Goal: Information Seeking & Learning: Compare options

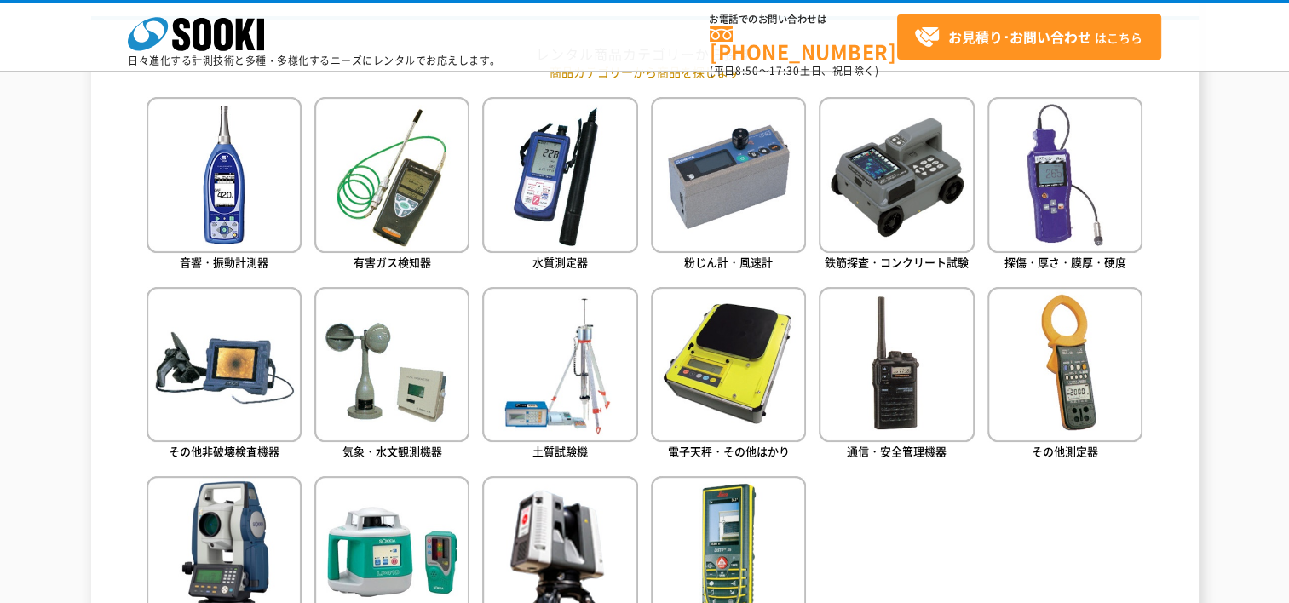
scroll to position [852, 0]
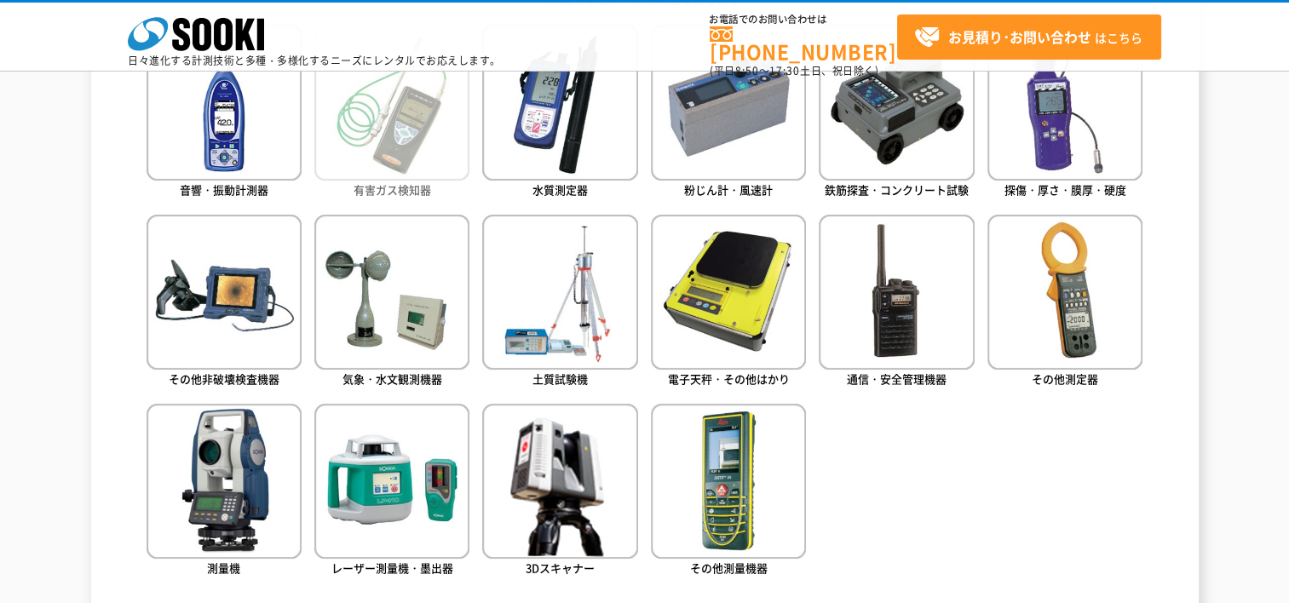
click at [412, 130] on img at bounding box center [391, 102] width 155 height 155
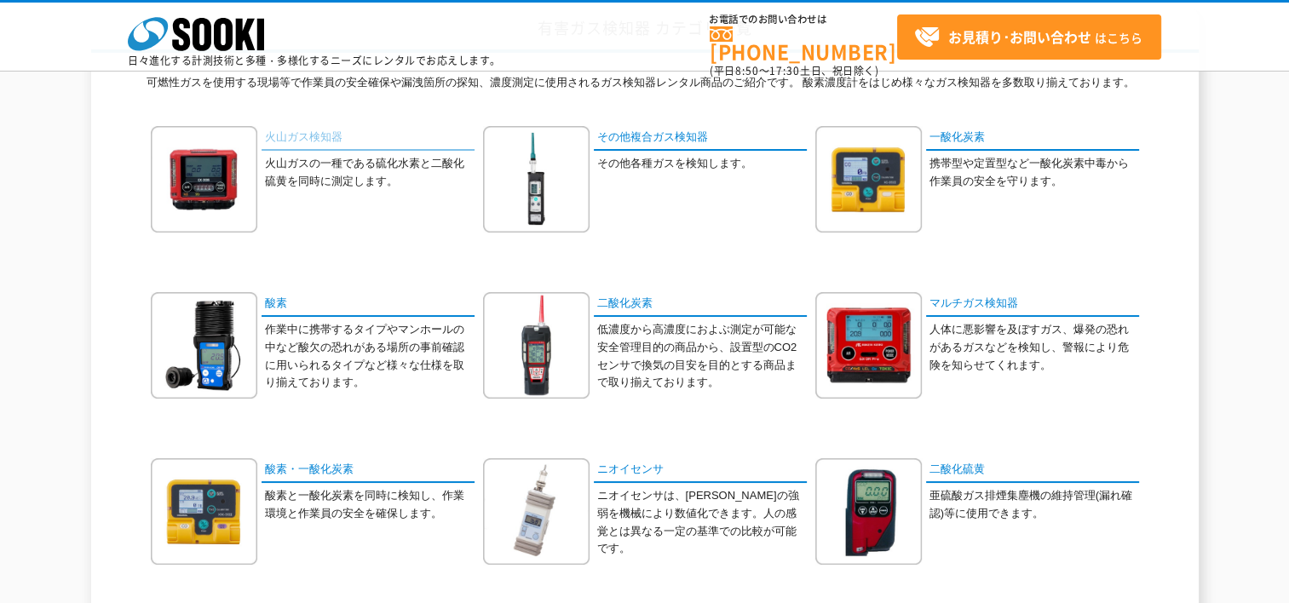
scroll to position [170, 0]
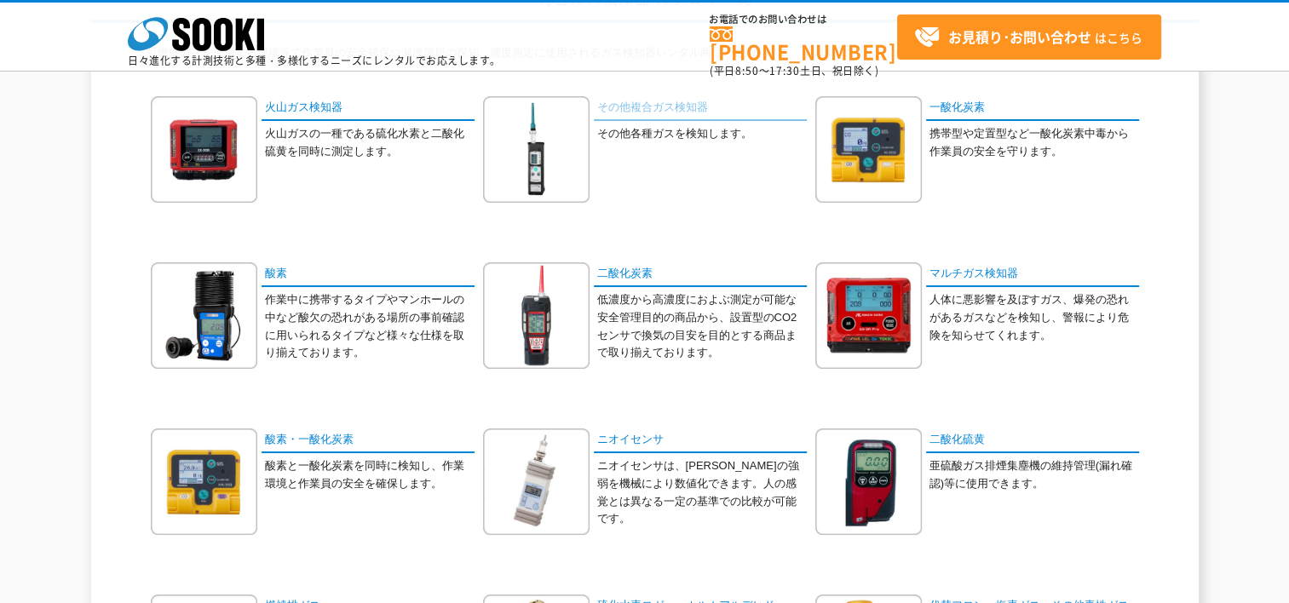
click at [677, 108] on link "その他複合ガス検知器" at bounding box center [700, 108] width 213 height 25
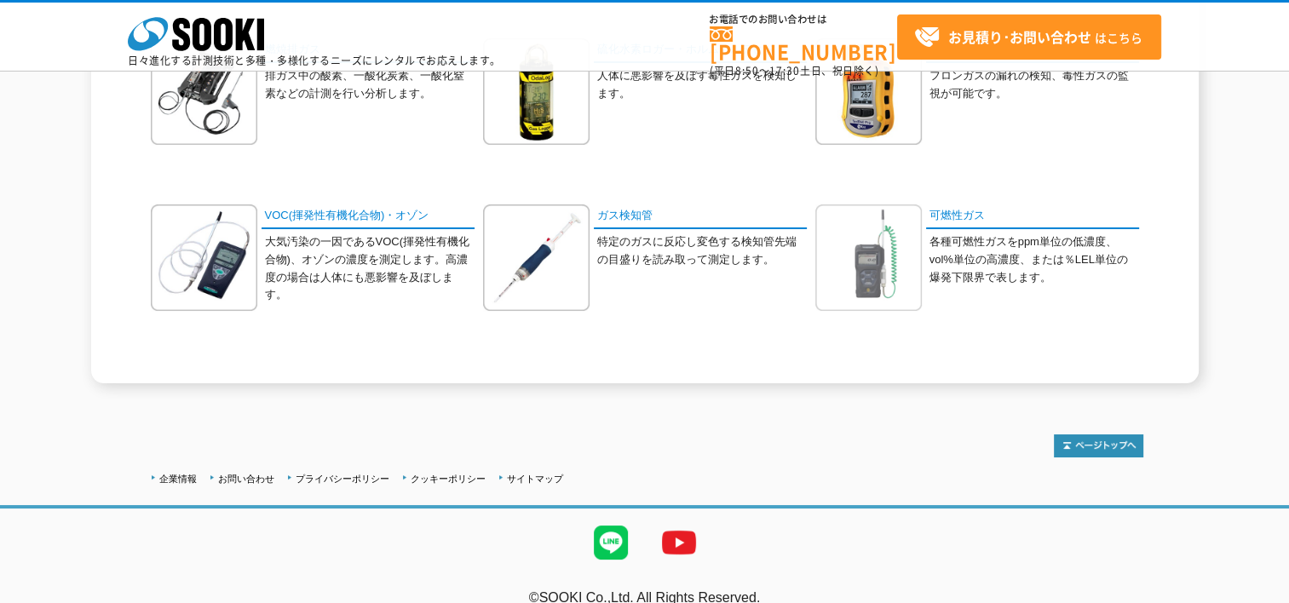
scroll to position [749, 0]
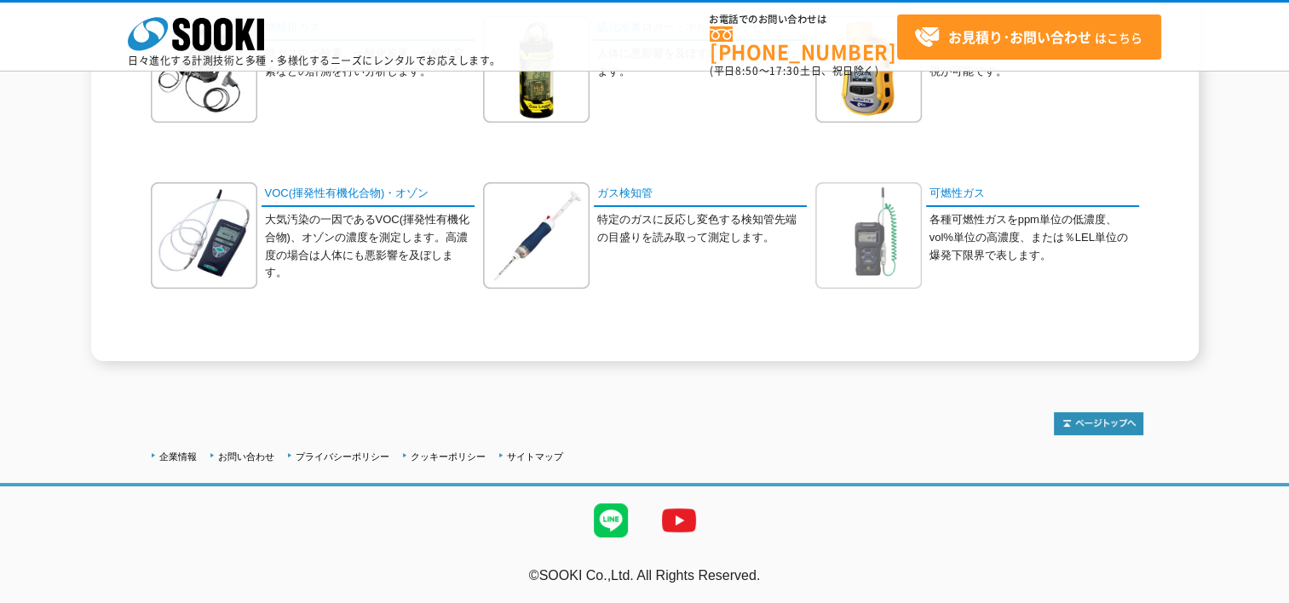
click at [871, 262] on img at bounding box center [868, 235] width 106 height 106
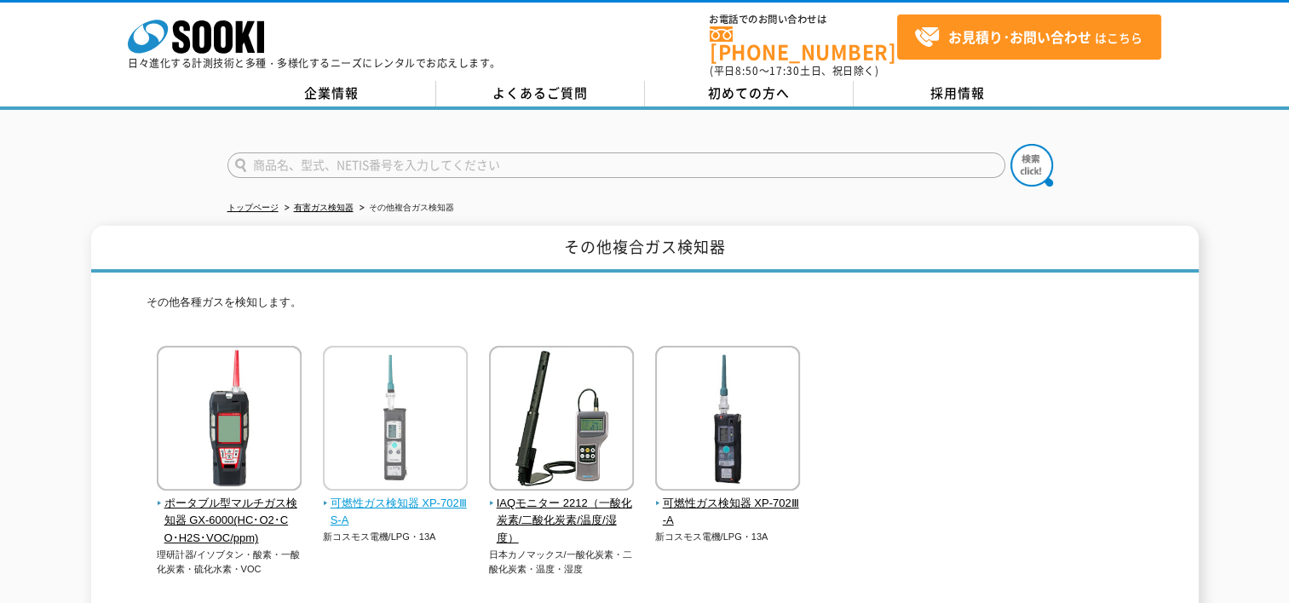
click at [382, 436] on img at bounding box center [395, 420] width 145 height 149
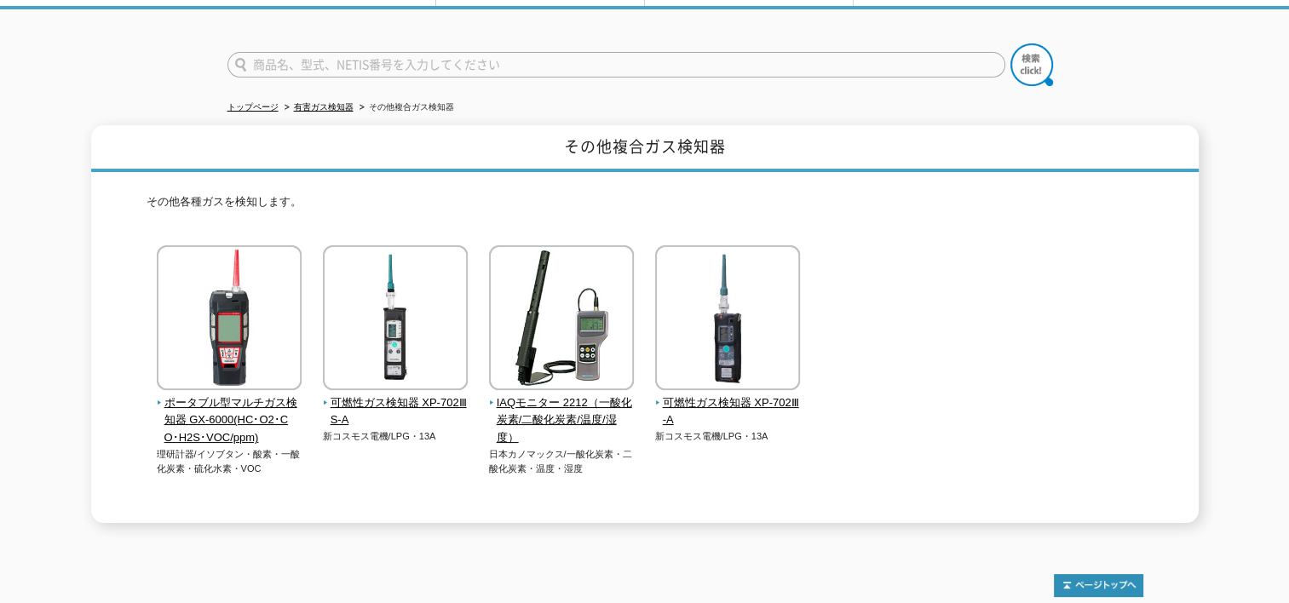
scroll to position [170, 0]
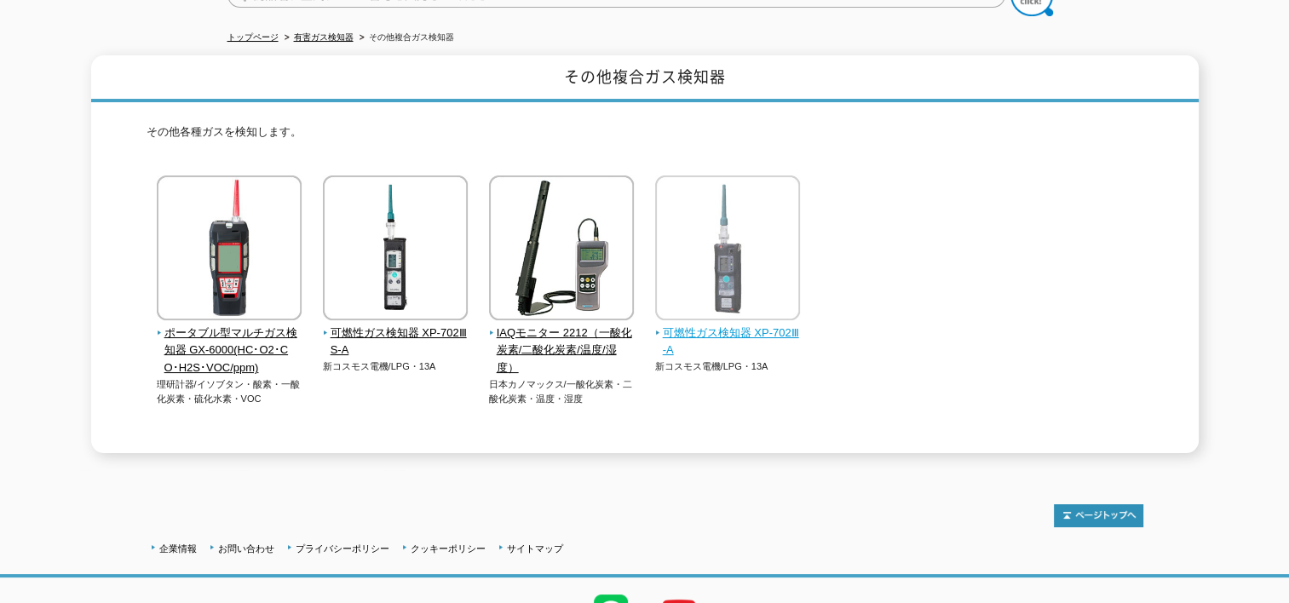
click at [724, 324] on span "可燃性ガス検知器 XP-702Ⅲ-A" at bounding box center [728, 342] width 146 height 36
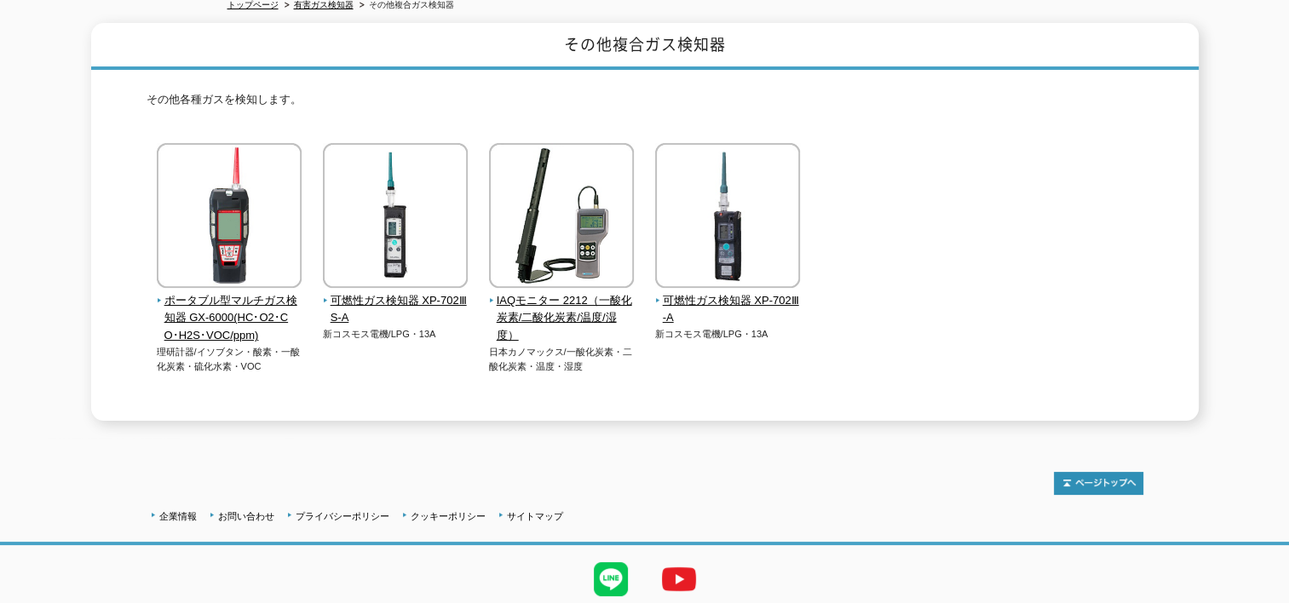
scroll to position [0, 0]
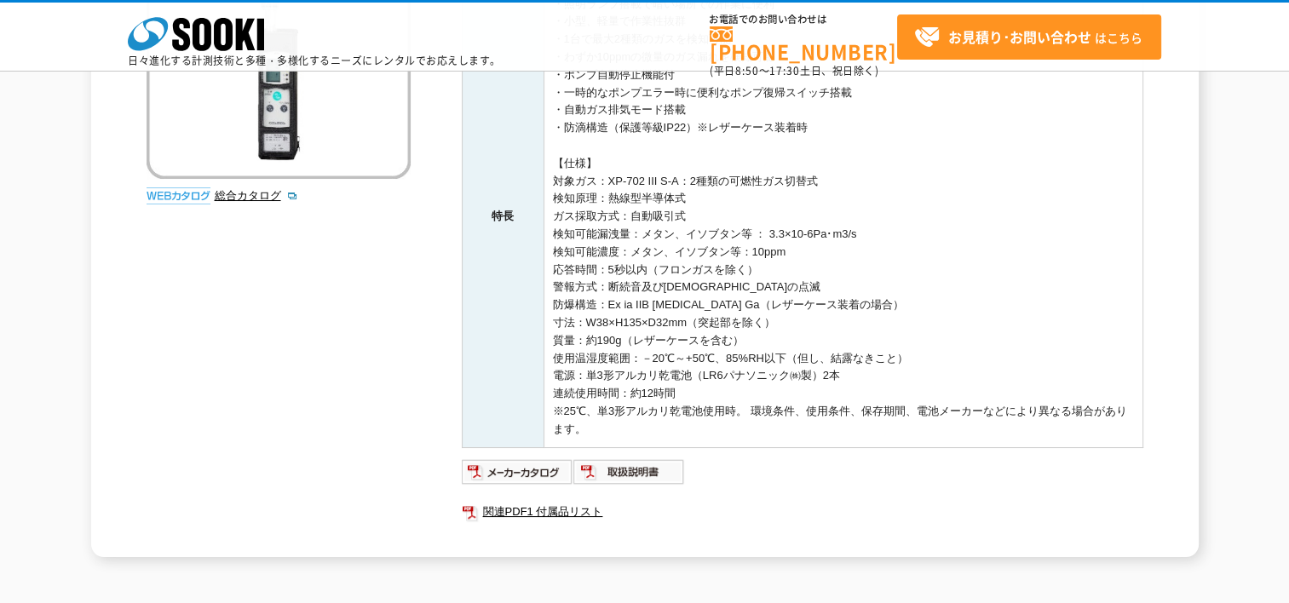
scroll to position [426, 0]
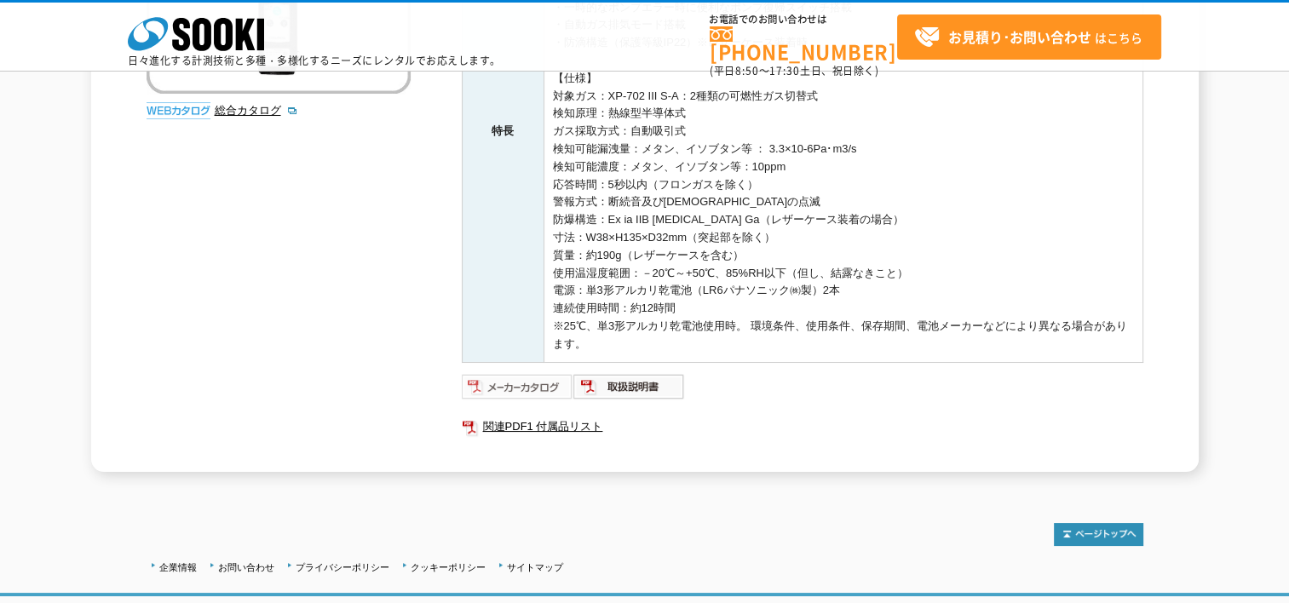
click at [492, 390] on img at bounding box center [518, 386] width 112 height 27
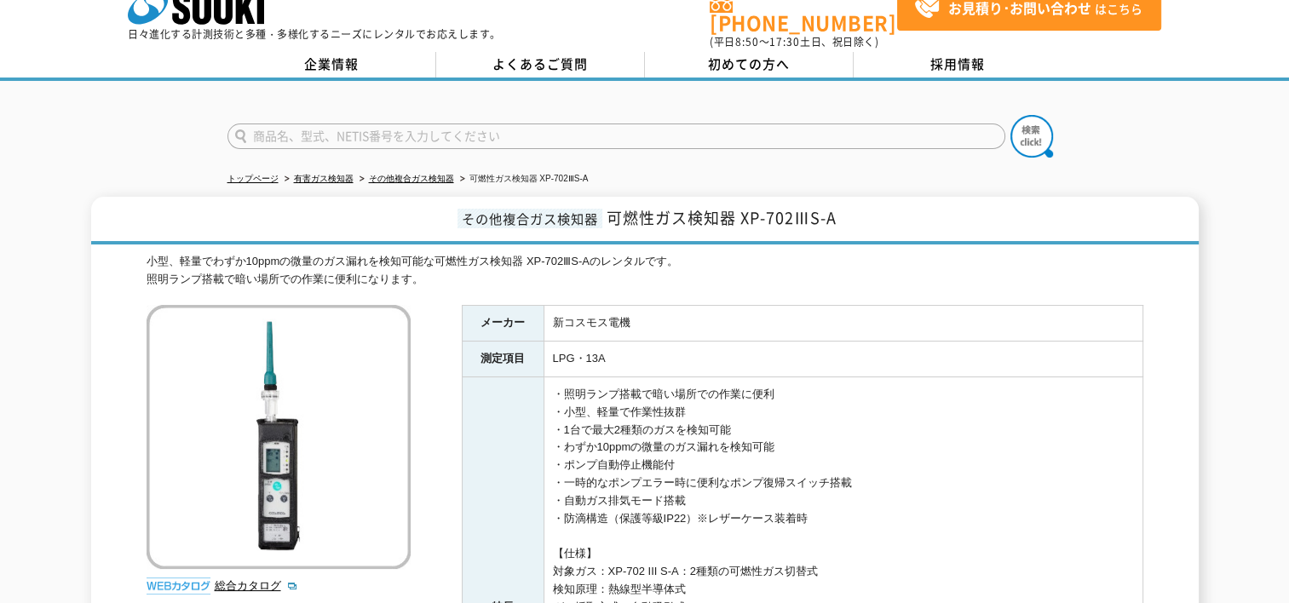
scroll to position [0, 0]
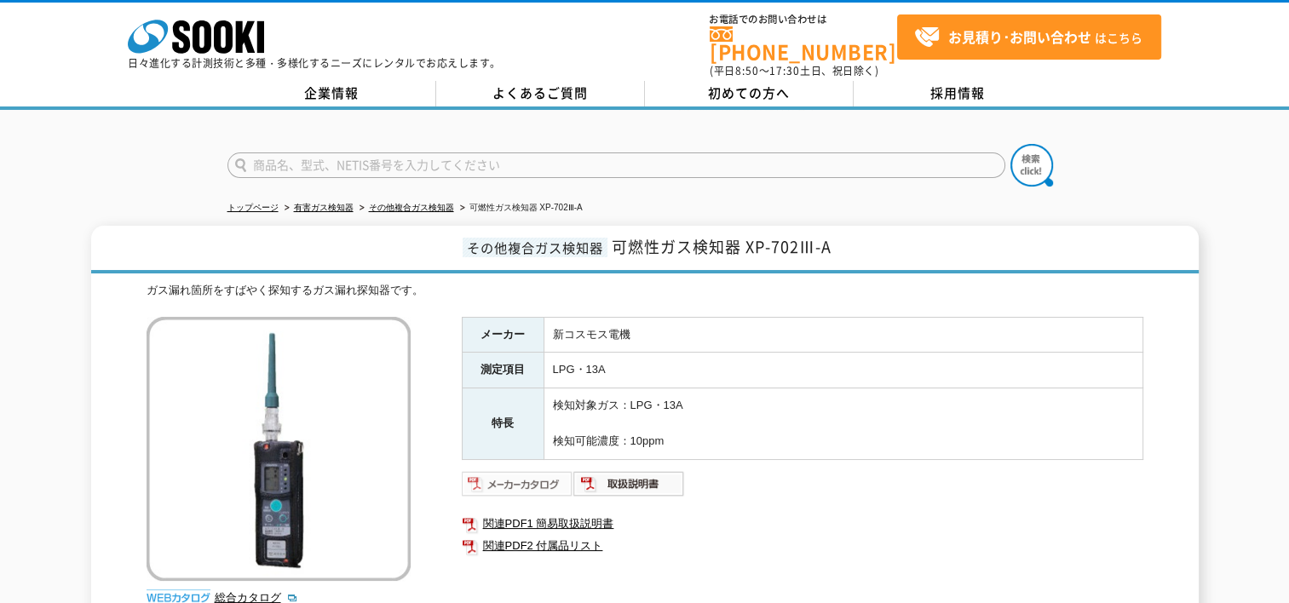
click at [506, 472] on img at bounding box center [518, 483] width 112 height 27
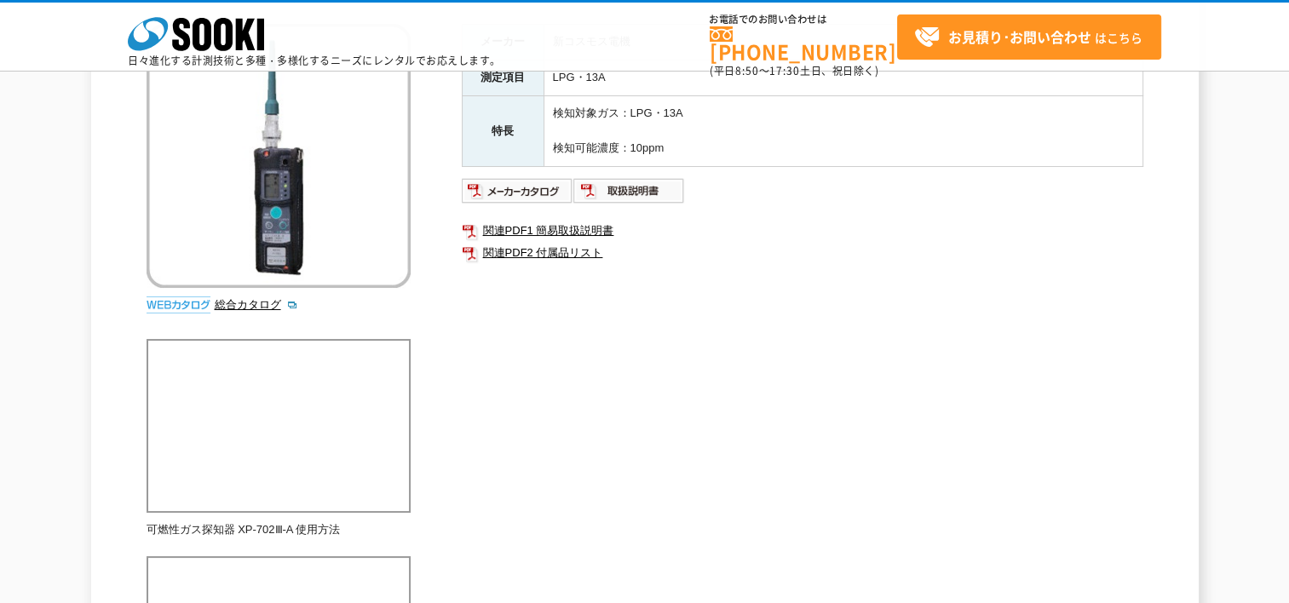
scroll to position [256, 0]
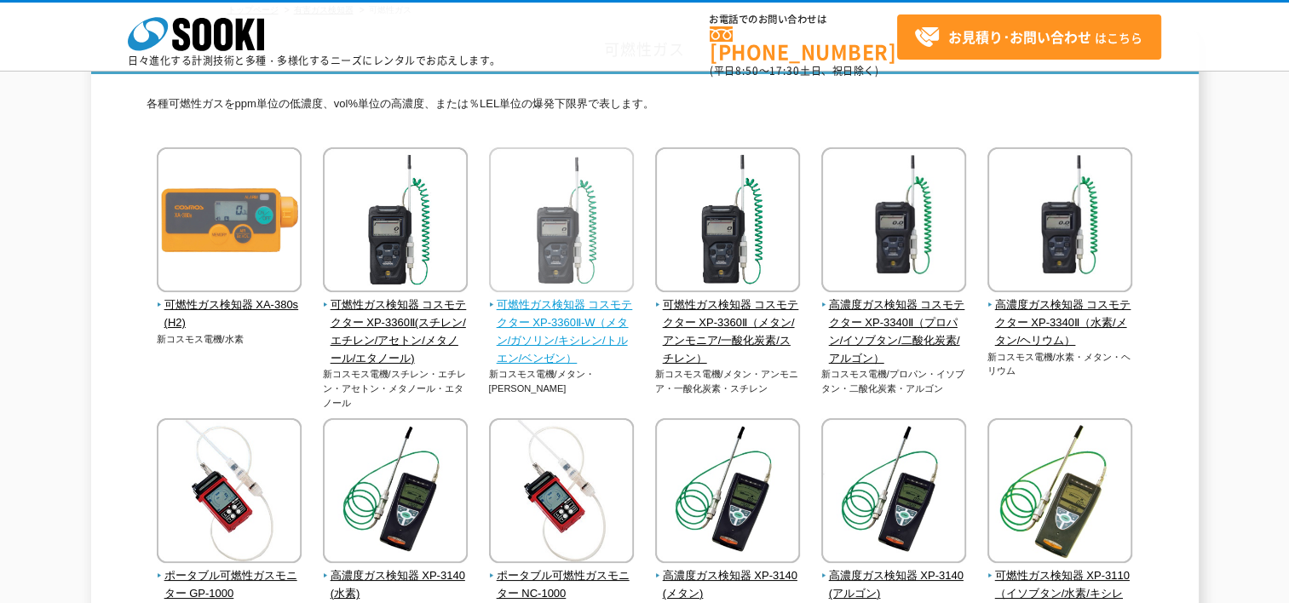
scroll to position [170, 0]
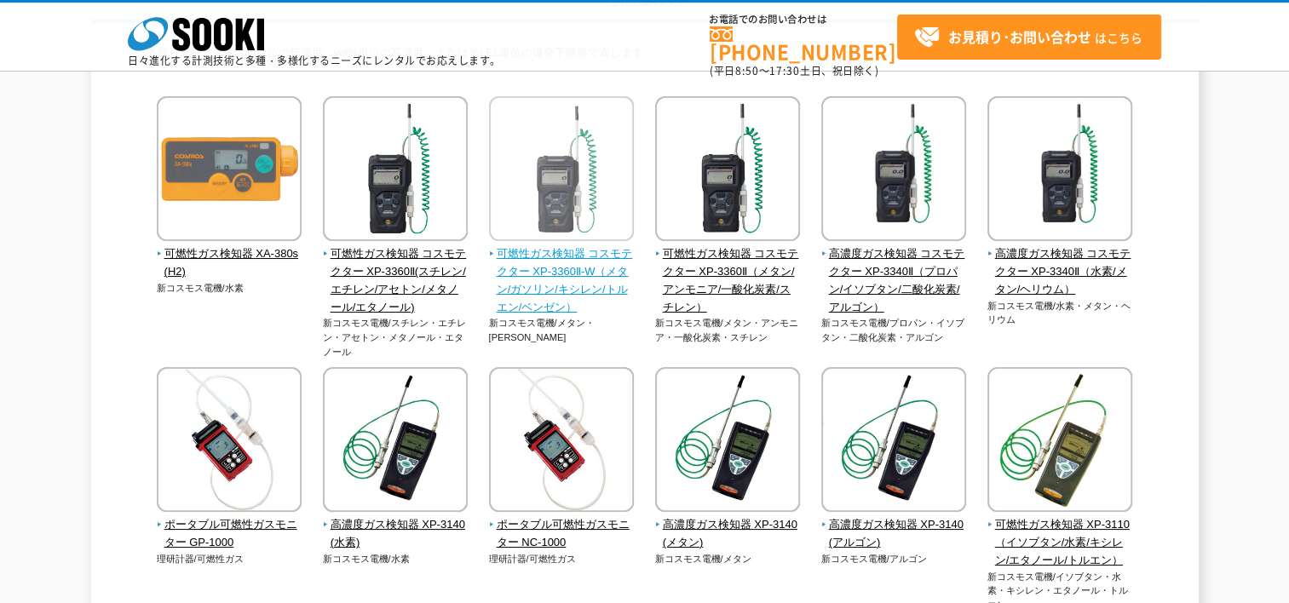
click at [550, 283] on span "可燃性ガス検知器 コスモテクター XP-3360Ⅱ-W（メタン/ガソリン/キシレン/トルエン/ベンゼン）" at bounding box center [562, 280] width 146 height 71
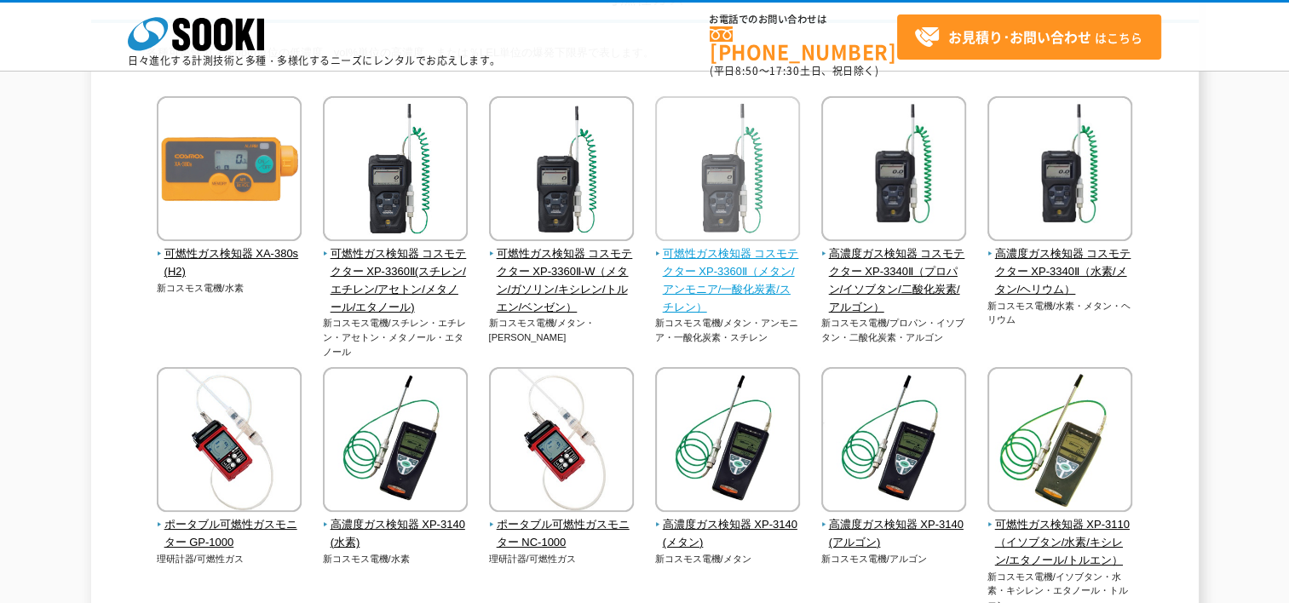
click at [686, 274] on span "可燃性ガス検知器 コスモテクター XP-3360Ⅱ（メタン/アンモニア/一酸化炭素/スチレン）" at bounding box center [728, 280] width 146 height 71
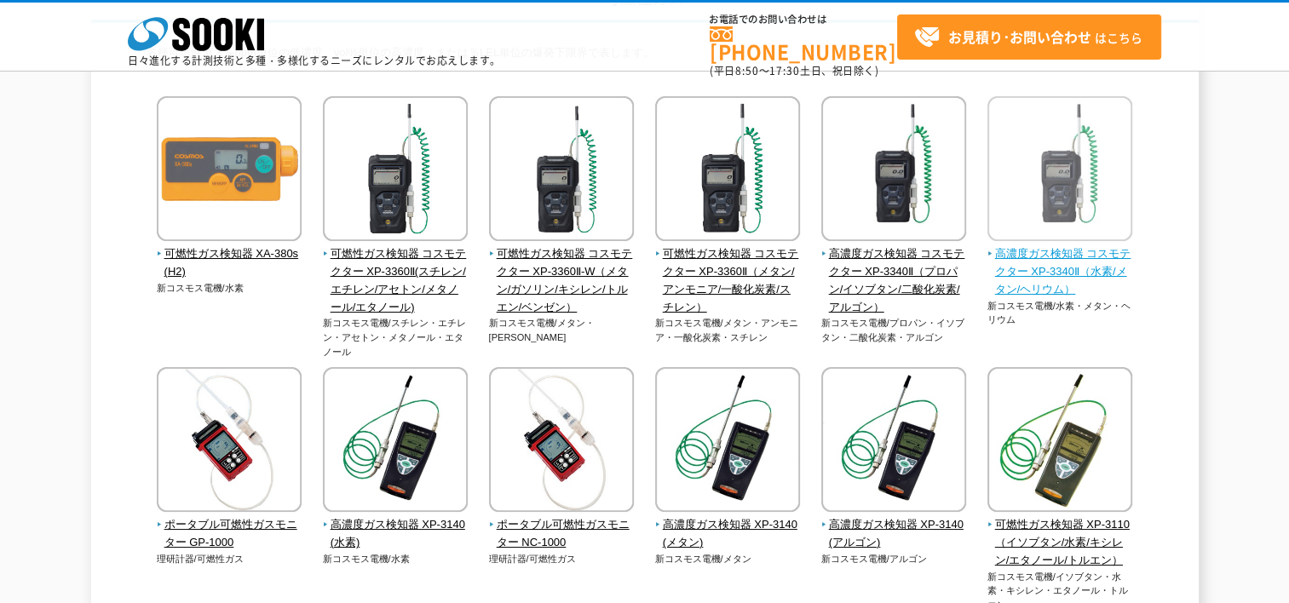
click at [1040, 276] on span "高濃度ガス検知器 コスモテクター XP-3340Ⅱ（水素/メタン/ヘリウム）" at bounding box center [1060, 271] width 146 height 53
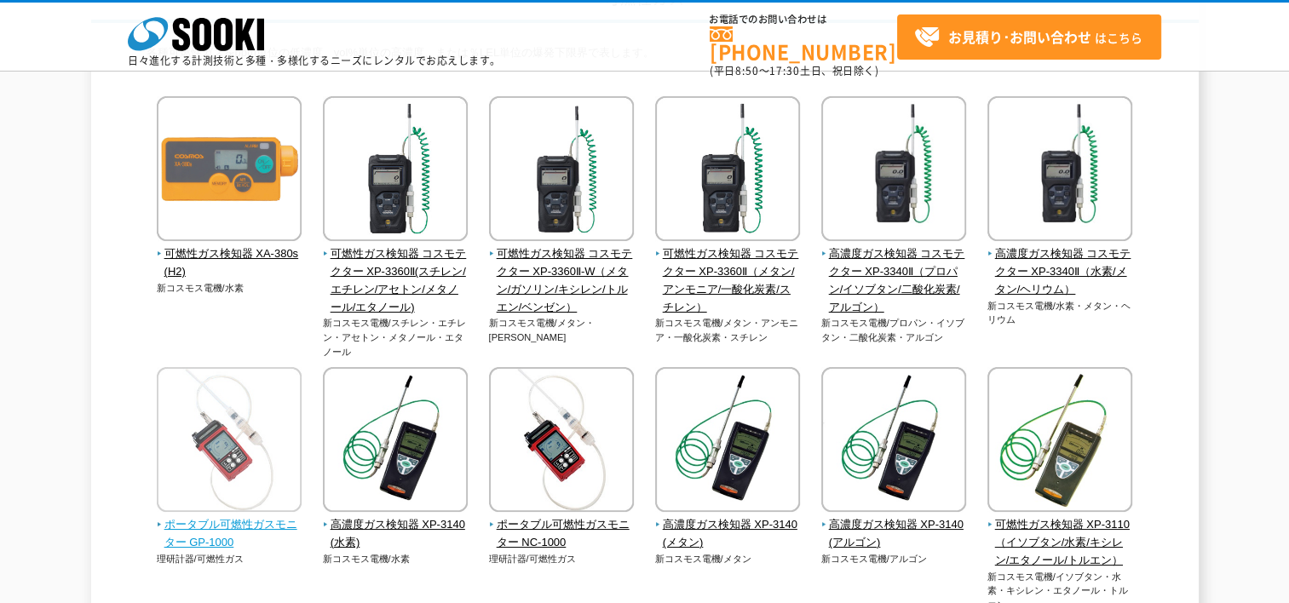
click at [245, 525] on span "ポータブル可燃性ガスモニター GP-1000" at bounding box center [230, 534] width 146 height 36
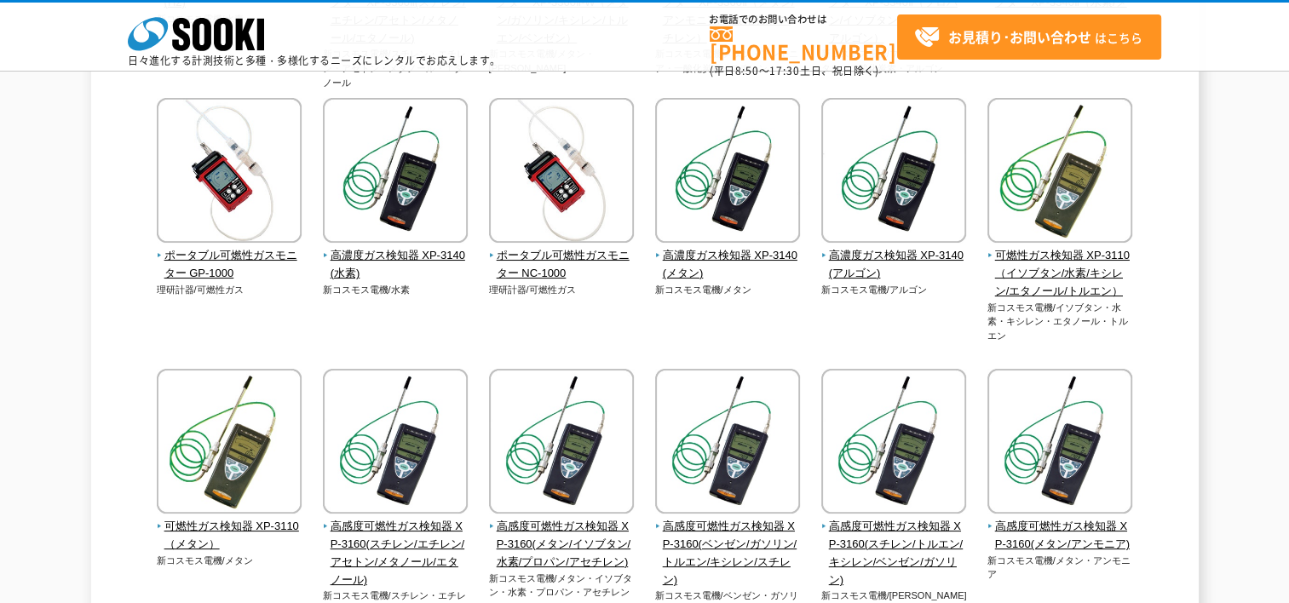
scroll to position [511, 0]
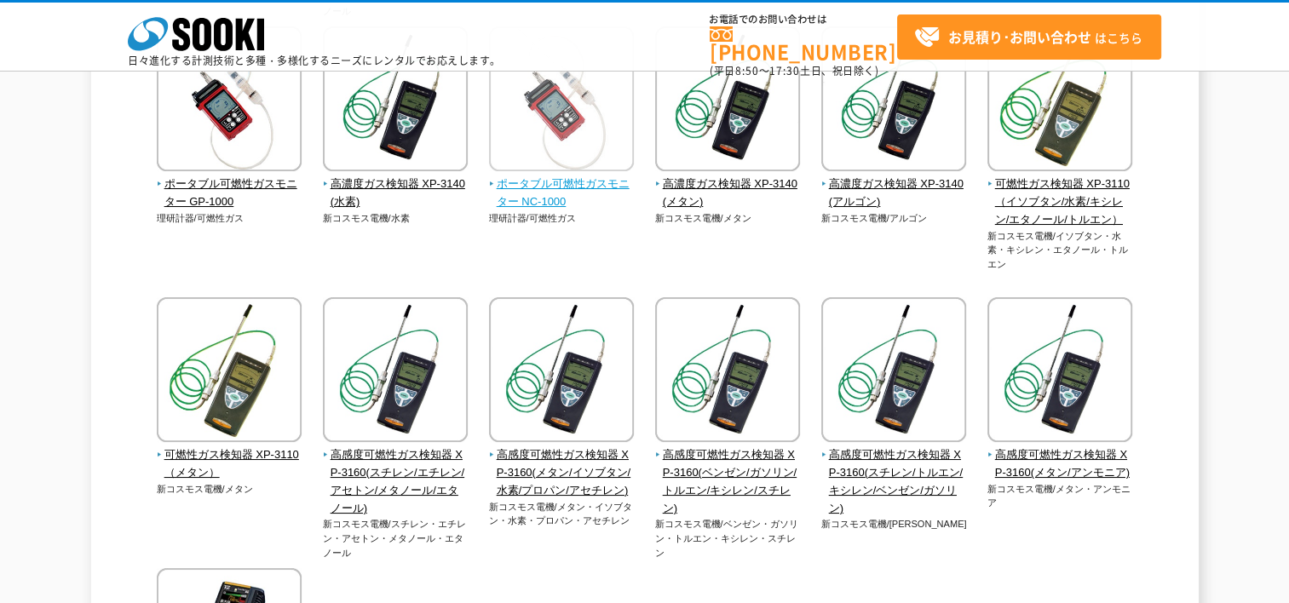
click at [537, 192] on span "ポータブル可燃性ガスモニター NC-1000" at bounding box center [562, 193] width 146 height 36
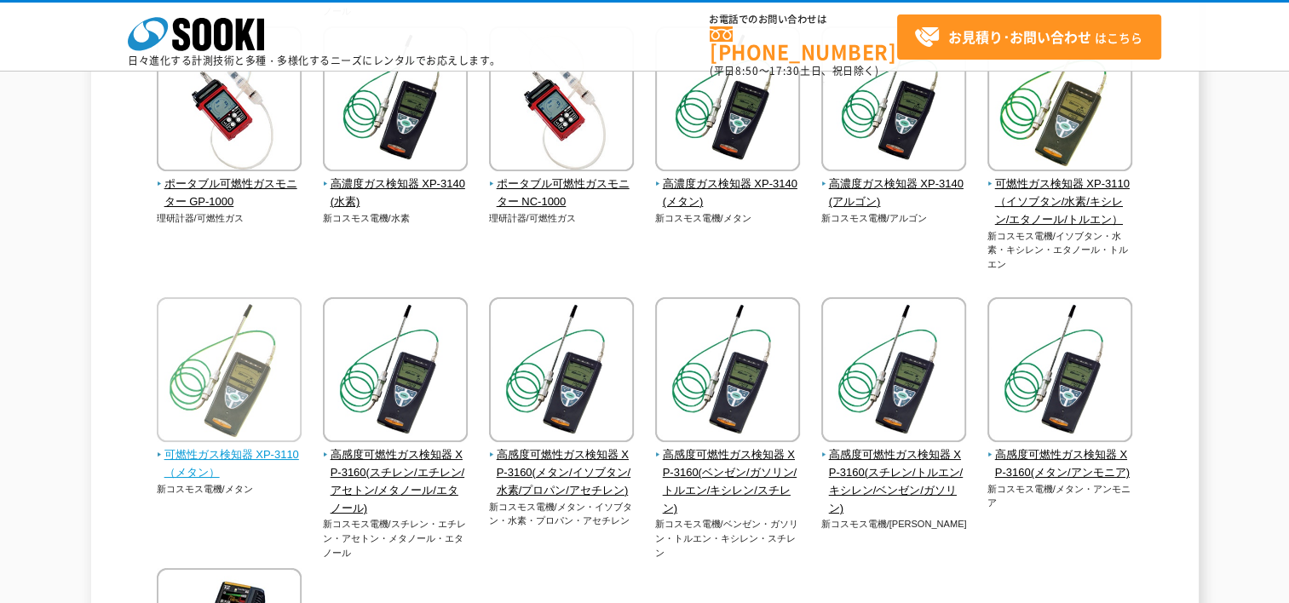
click at [223, 458] on span "可燃性ガス検知器 XP-3110（メタン）" at bounding box center [230, 464] width 146 height 36
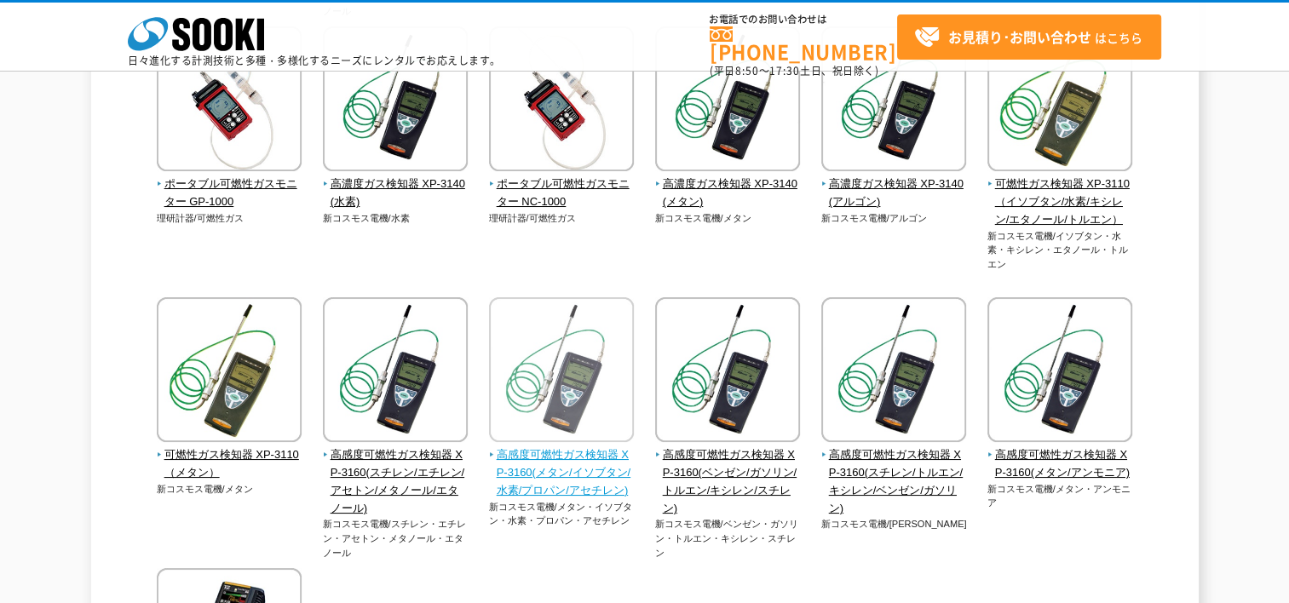
click at [563, 474] on span "高感度可燃性ガス検知器 XP-3160(メタン/イソブタン/水素/プロパン/アセチレン)" at bounding box center [562, 472] width 146 height 53
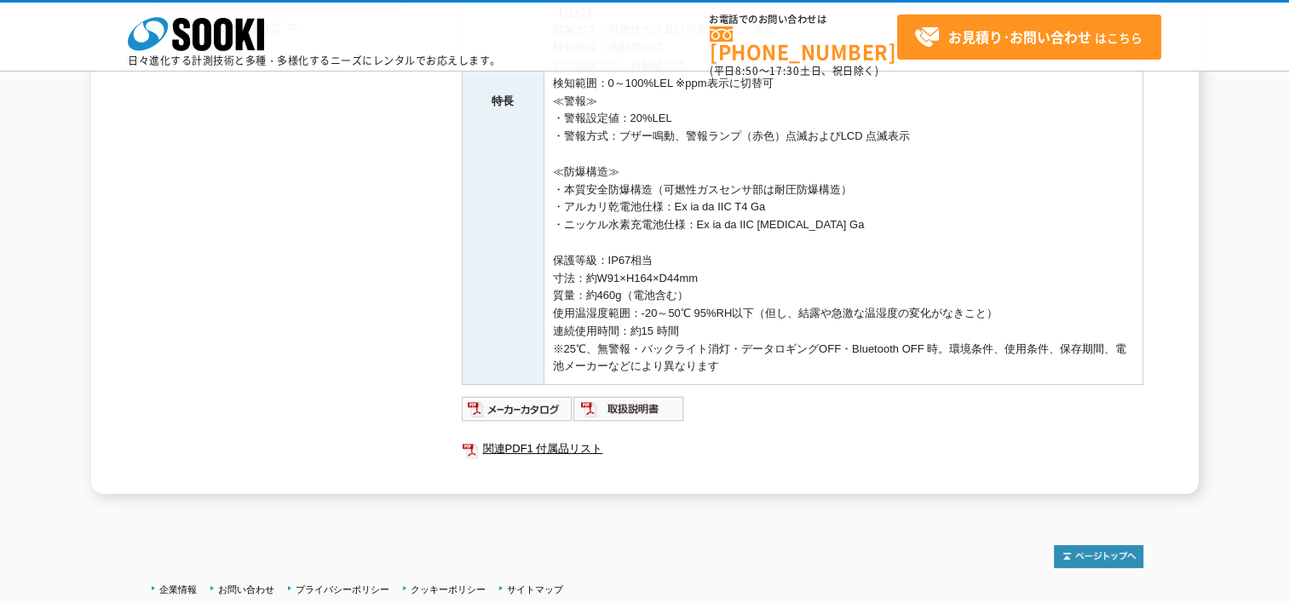
scroll to position [511, 0]
click at [528, 405] on img at bounding box center [518, 406] width 112 height 27
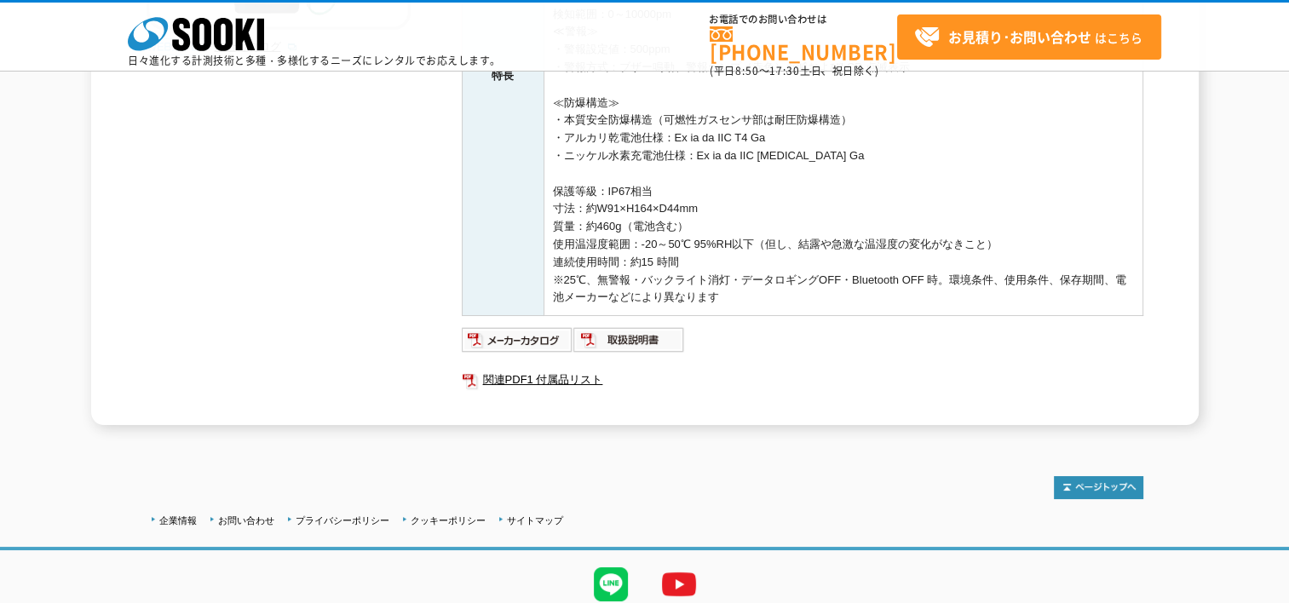
scroll to position [571, 0]
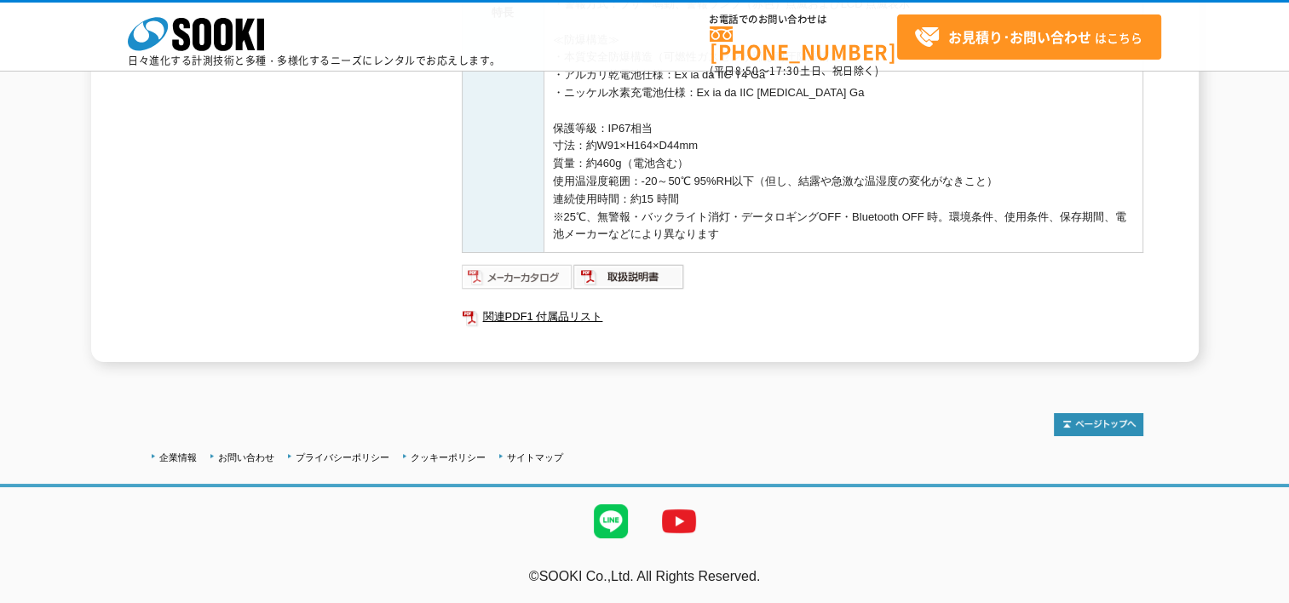
click at [549, 275] on img at bounding box center [518, 276] width 112 height 27
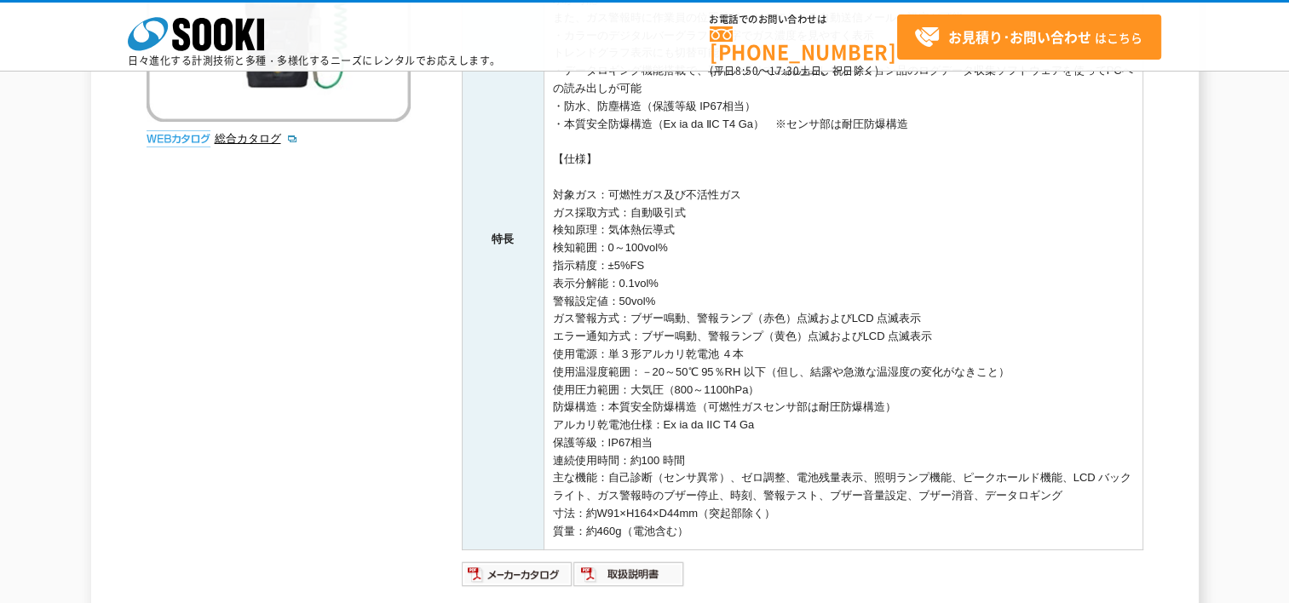
scroll to position [426, 0]
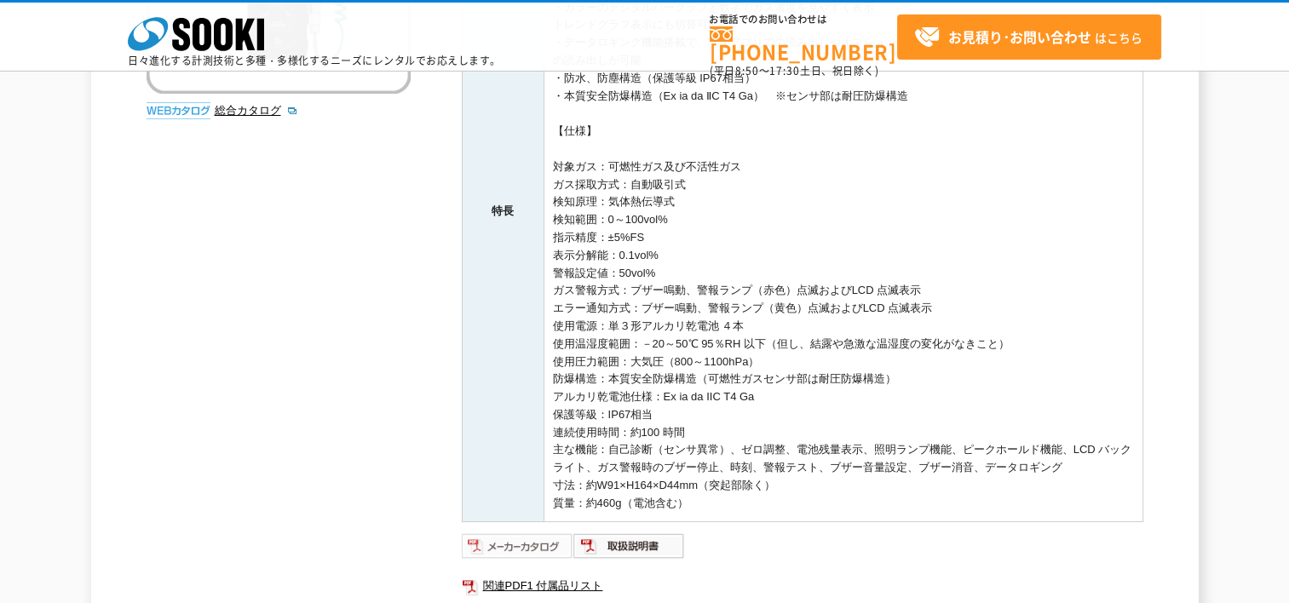
click at [518, 542] on img at bounding box center [518, 545] width 112 height 27
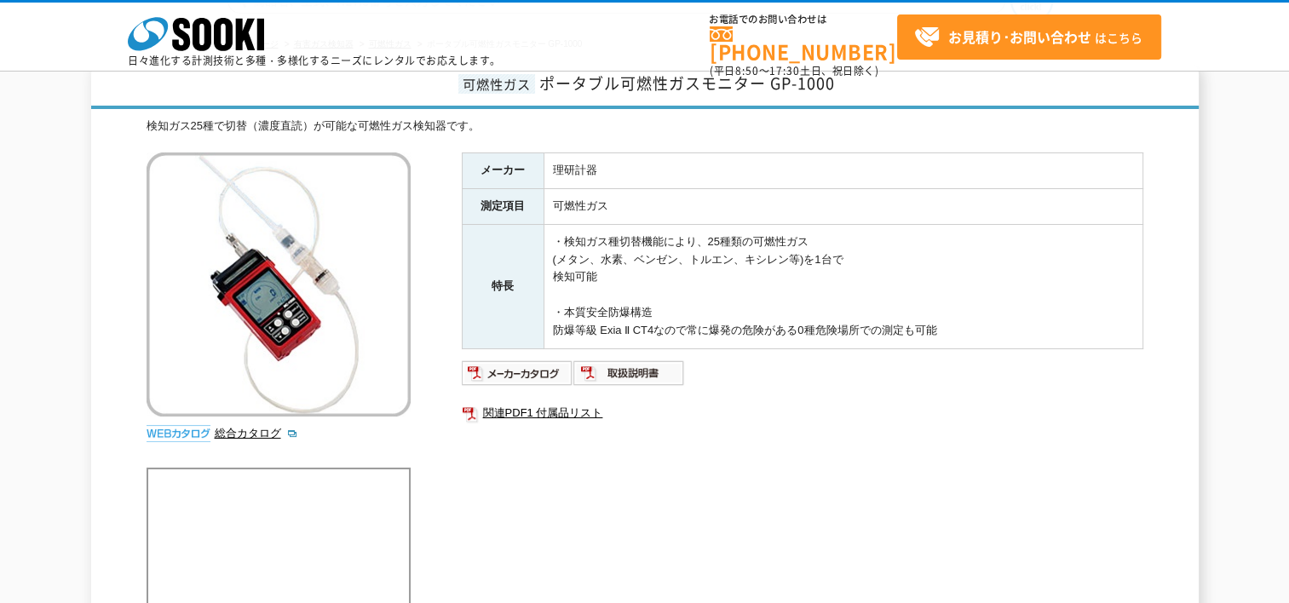
scroll to position [256, 0]
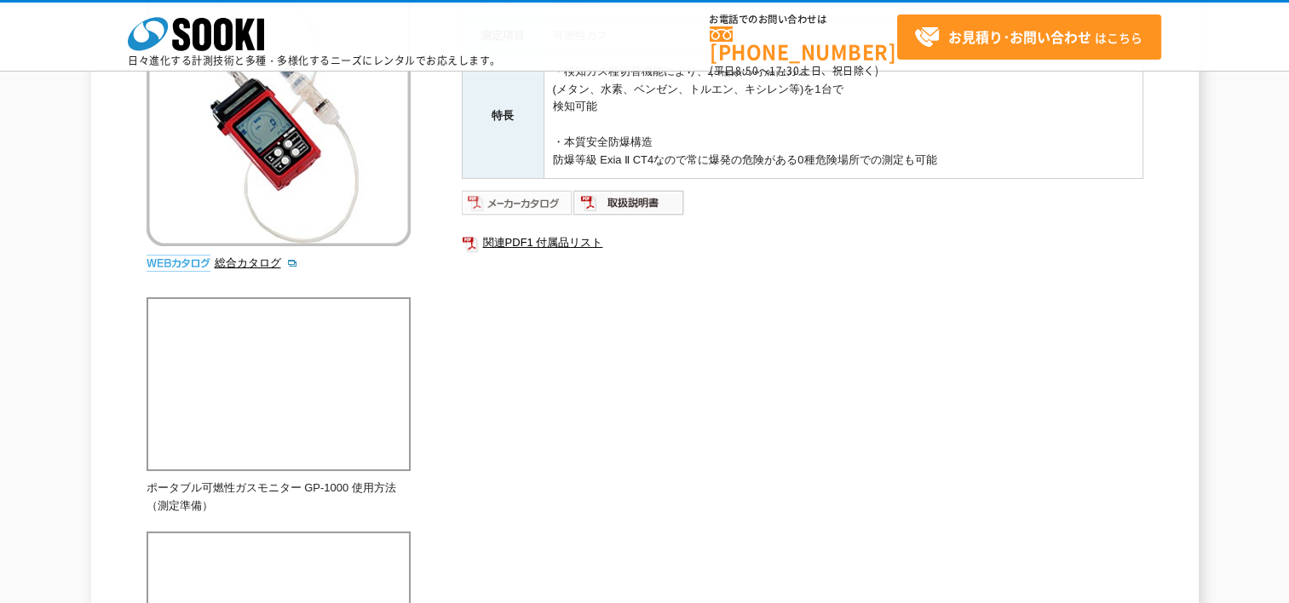
click at [527, 204] on img at bounding box center [518, 202] width 112 height 27
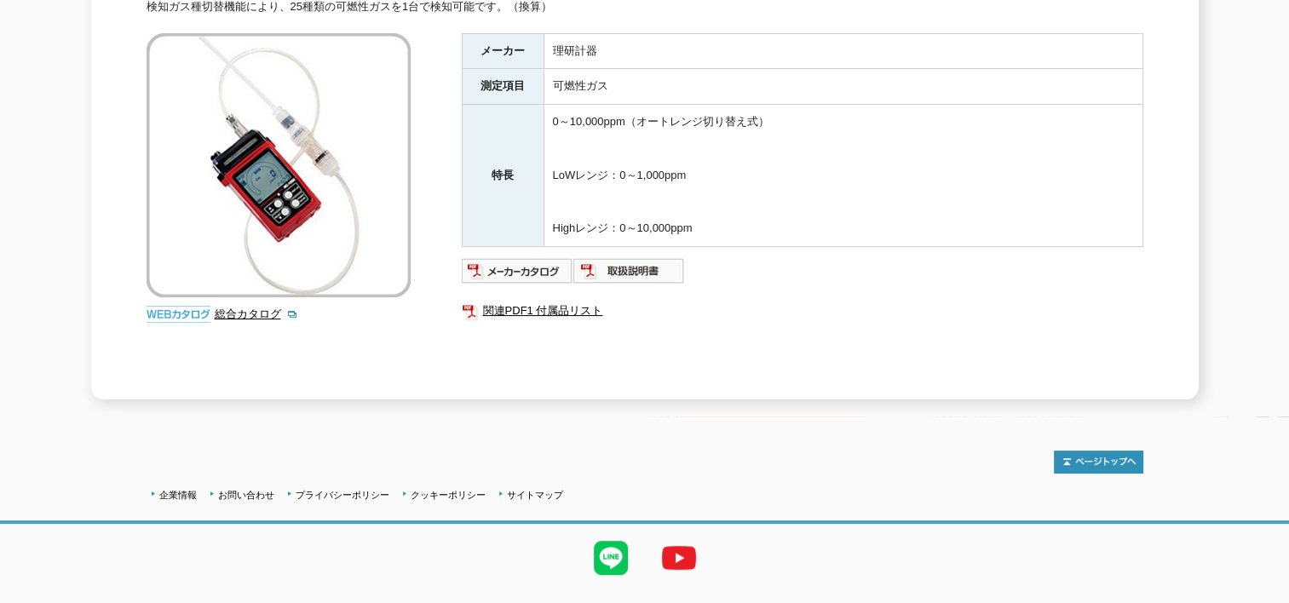
scroll to position [310, 0]
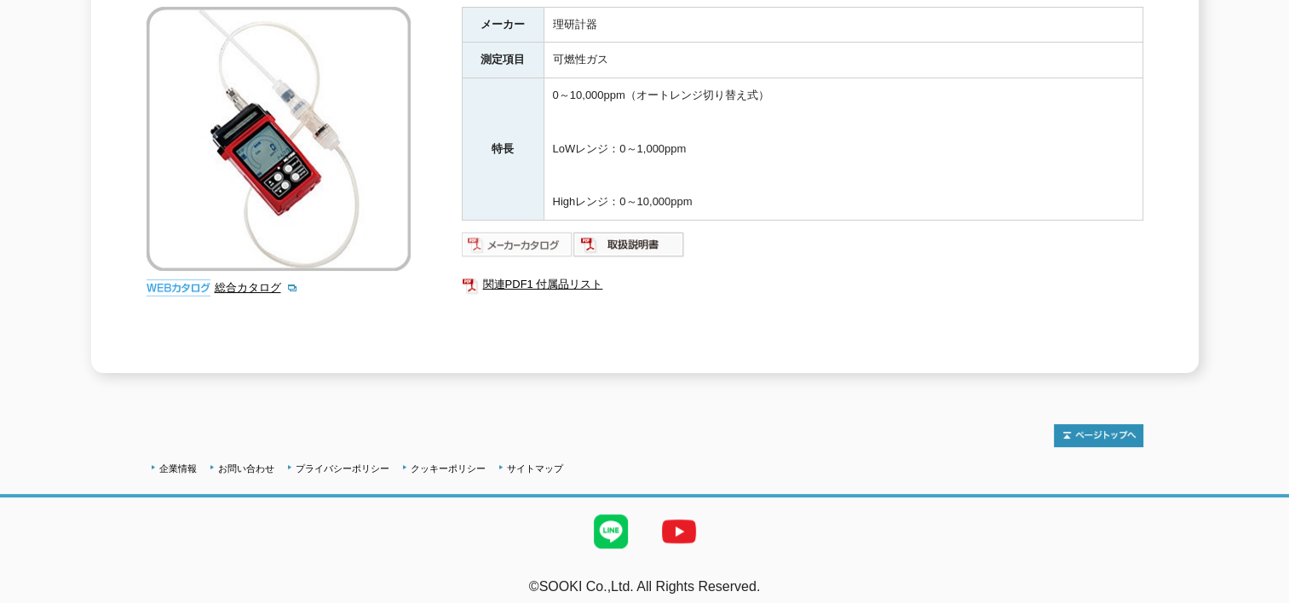
click at [538, 231] on img at bounding box center [518, 244] width 112 height 27
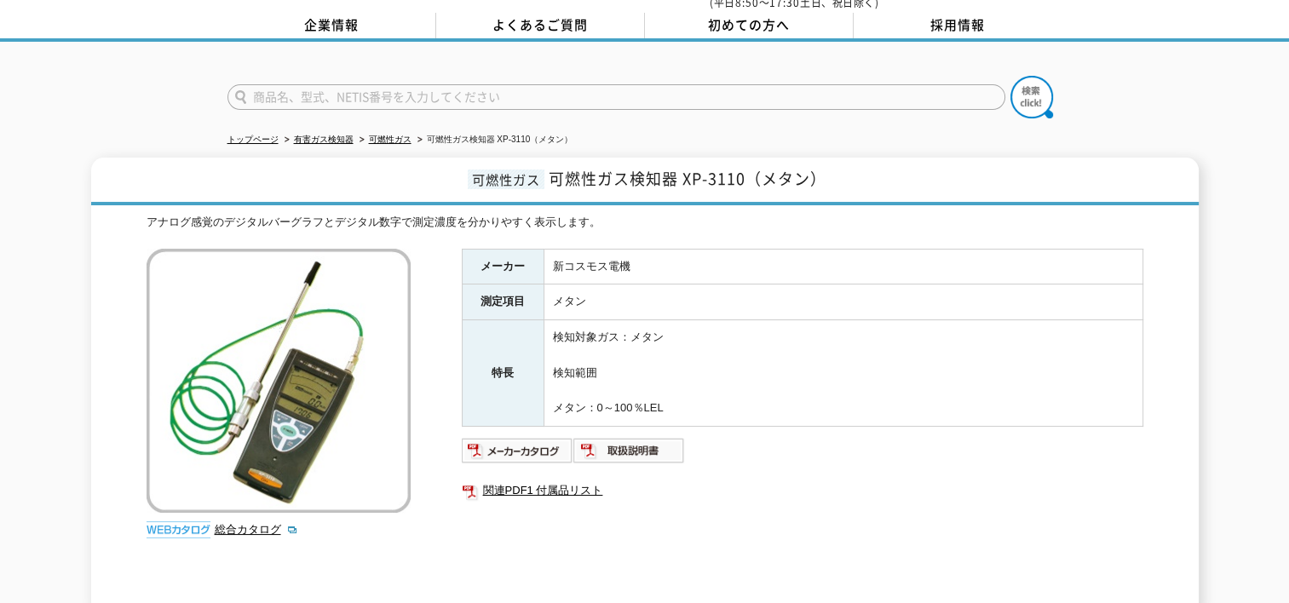
scroll to position [170, 0]
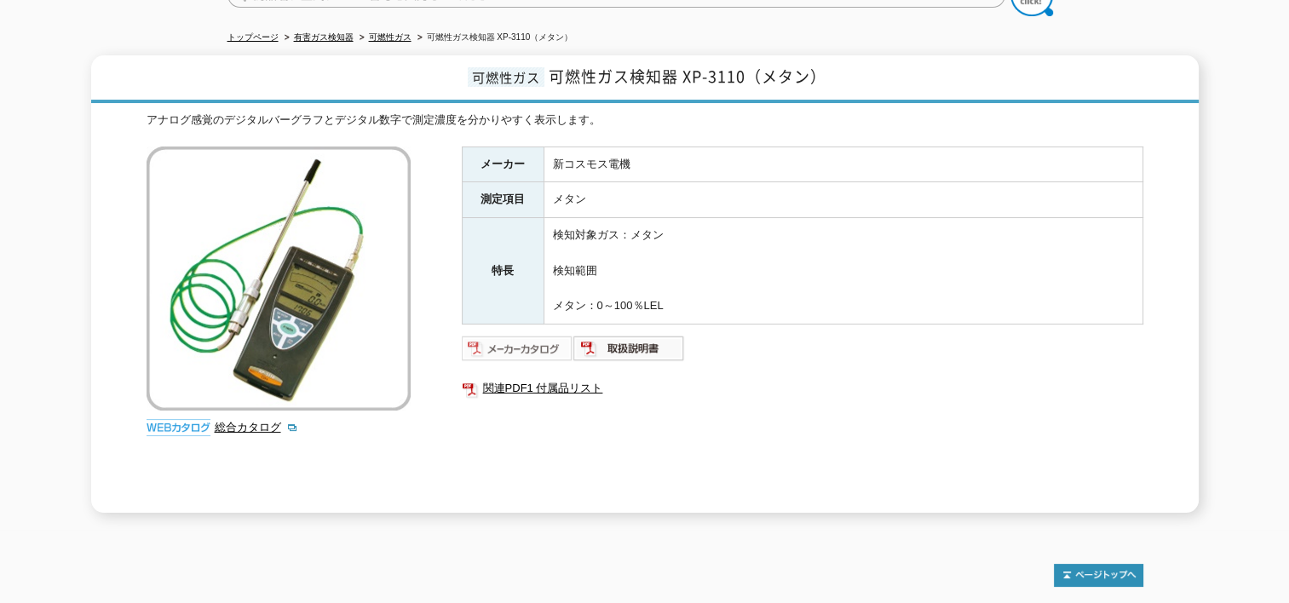
click at [528, 336] on img at bounding box center [518, 348] width 112 height 27
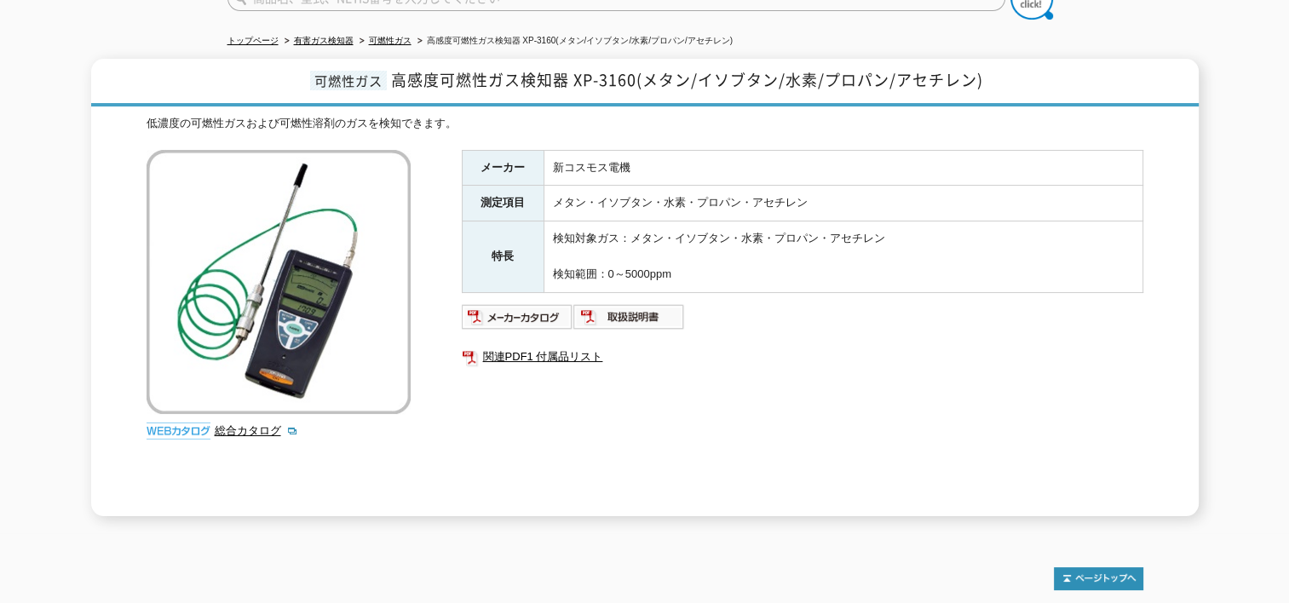
scroll to position [170, 0]
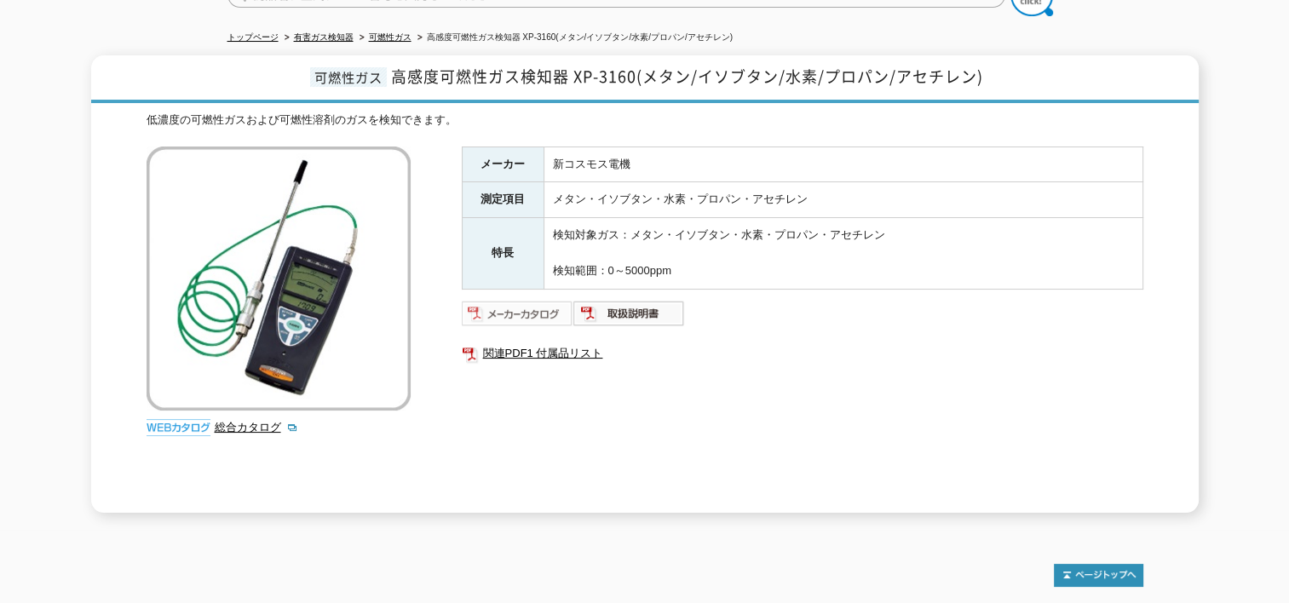
click at [518, 307] on img at bounding box center [518, 313] width 112 height 27
click at [239, 421] on link "総合カタログ" at bounding box center [256, 427] width 83 height 13
